Goal: Communication & Community: Answer question/provide support

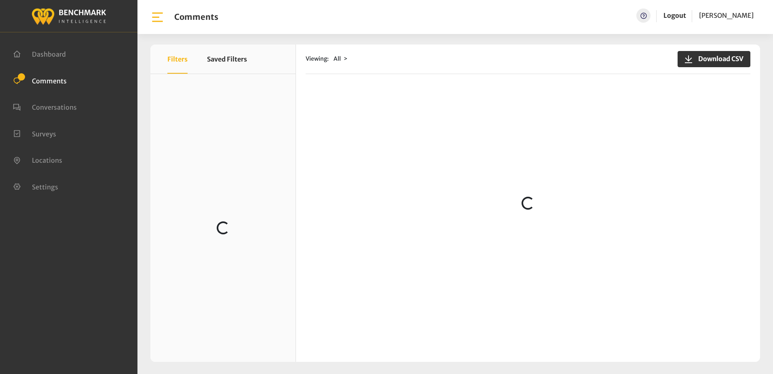
scroll to position [485, 0]
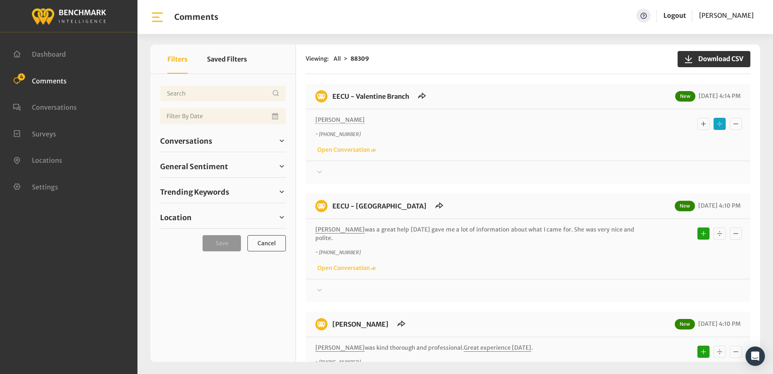
click at [320, 172] on icon at bounding box center [319, 171] width 4 height 2
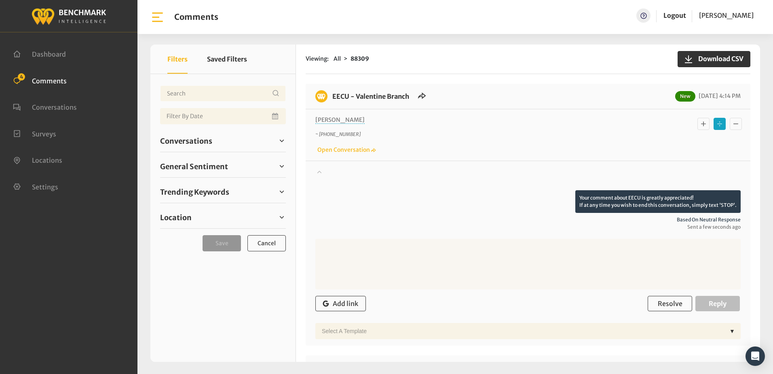
click at [320, 172] on icon at bounding box center [319, 171] width 4 height 3
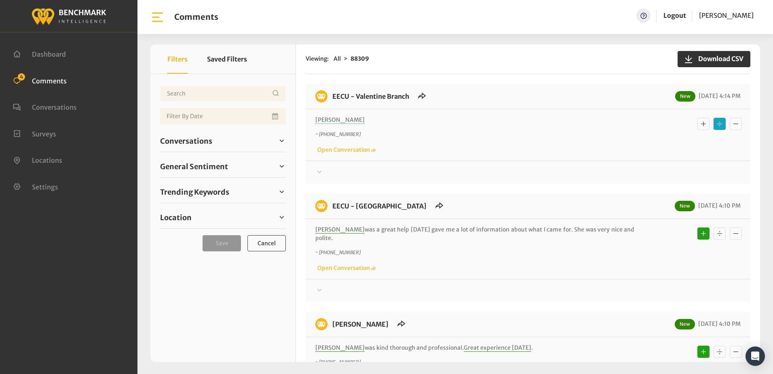
click at [457, 149] on div "~ [PHONE_NUMBER] Open Conversation" at bounding box center [527, 142] width 425 height 23
click at [320, 172] on icon at bounding box center [319, 171] width 4 height 2
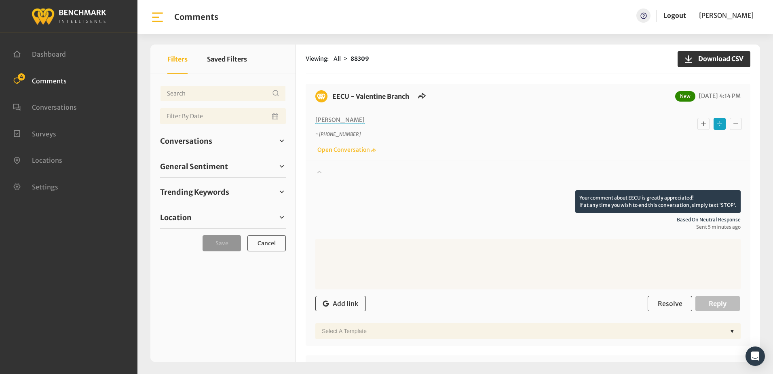
click at [320, 172] on icon at bounding box center [319, 172] width 8 height 10
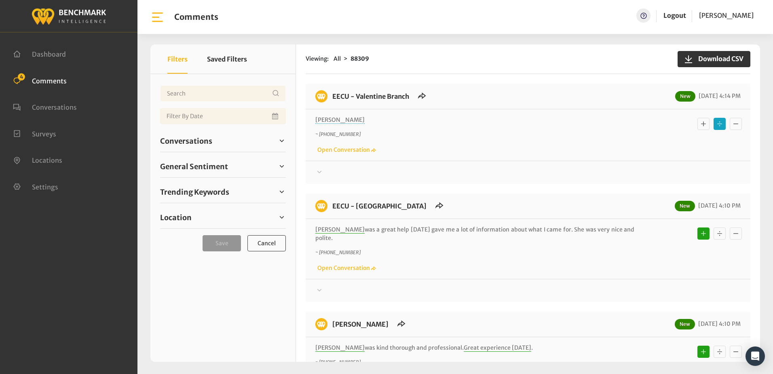
click at [497, 266] on div "Brenda C was a great help today gave me a lot of information about what I came …" at bounding box center [528, 249] width 445 height 60
click at [439, 148] on div "~ +15598042096 Open Conversation" at bounding box center [527, 142] width 425 height 23
